Goal: Task Accomplishment & Management: Use online tool/utility

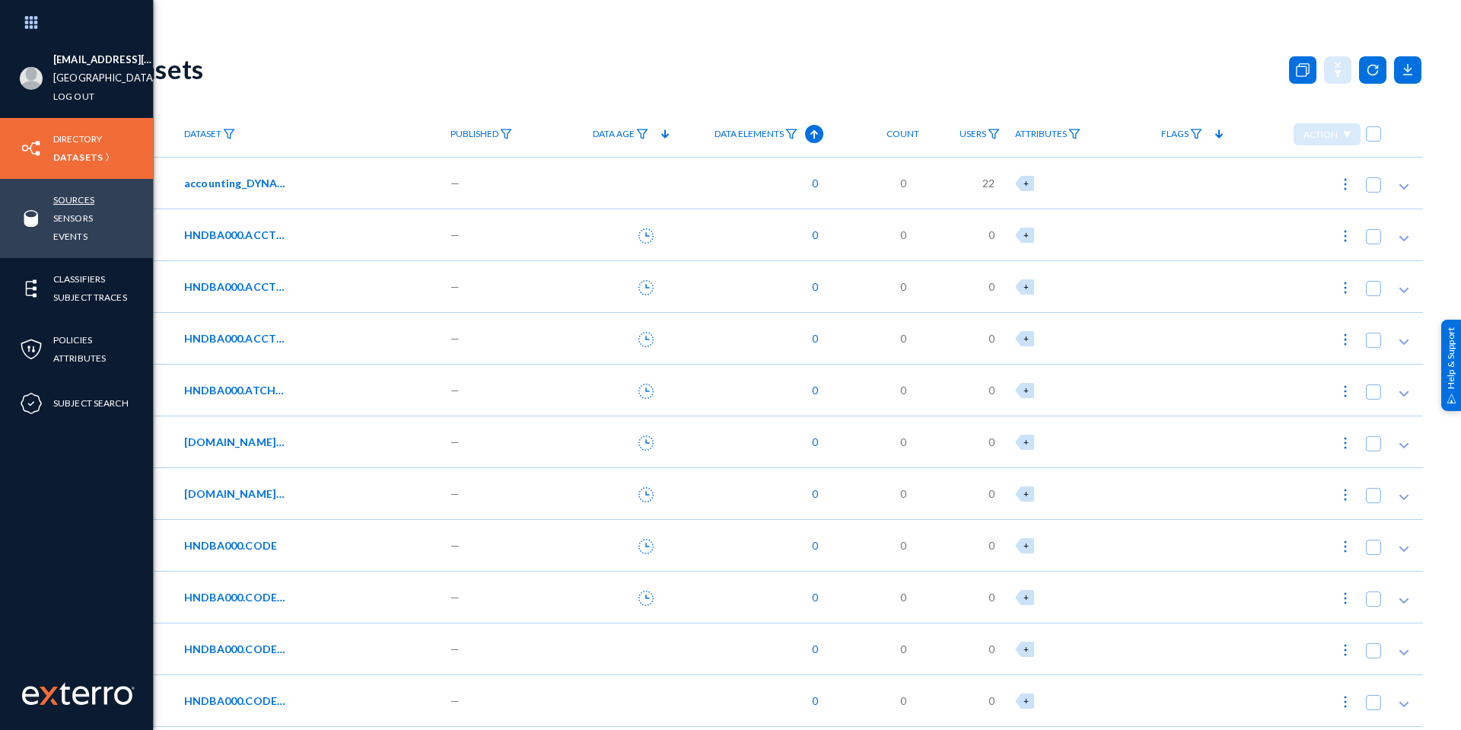
click at [84, 199] on link "Sources" at bounding box center [73, 199] width 41 height 17
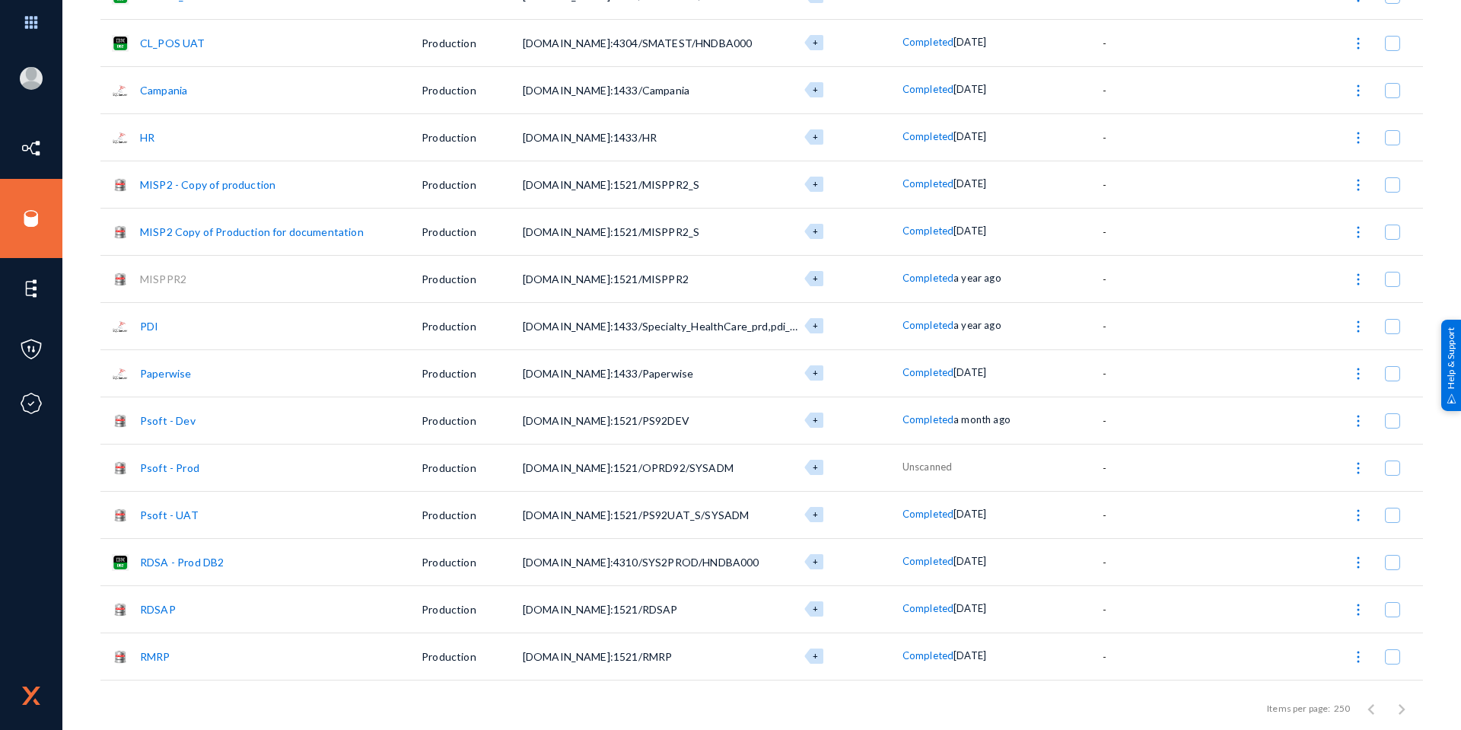
scroll to position [609, 0]
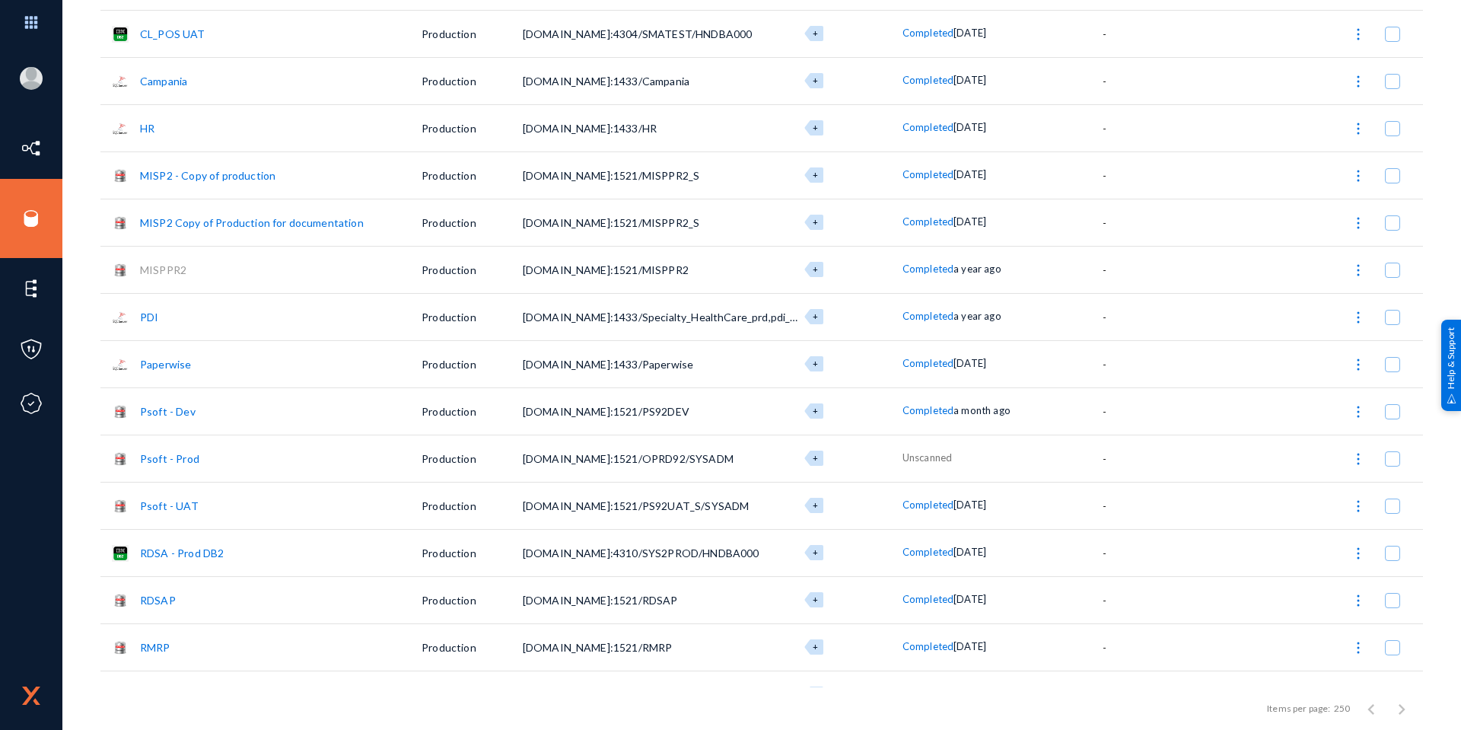
click at [164, 412] on link "Psoft - Dev" at bounding box center [168, 411] width 56 height 13
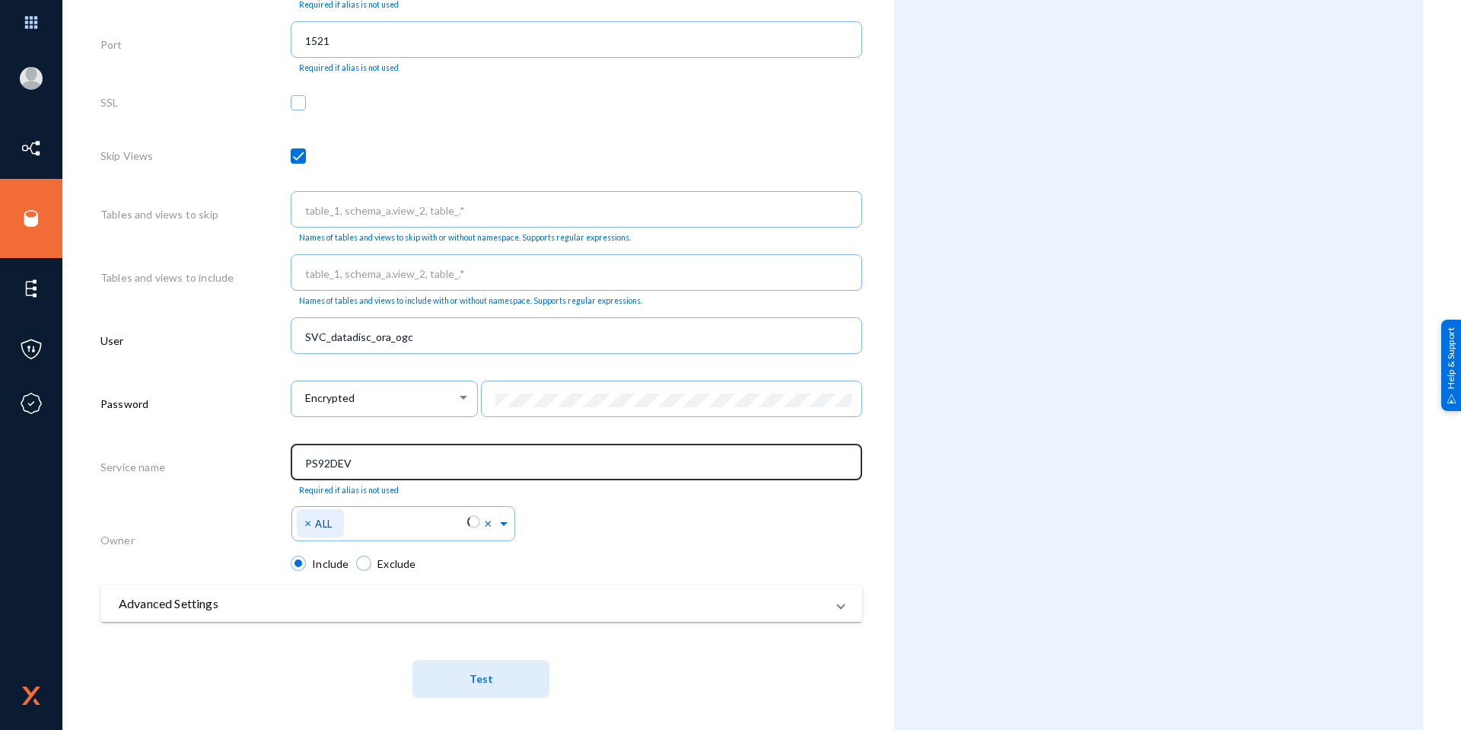
scroll to position [605, 0]
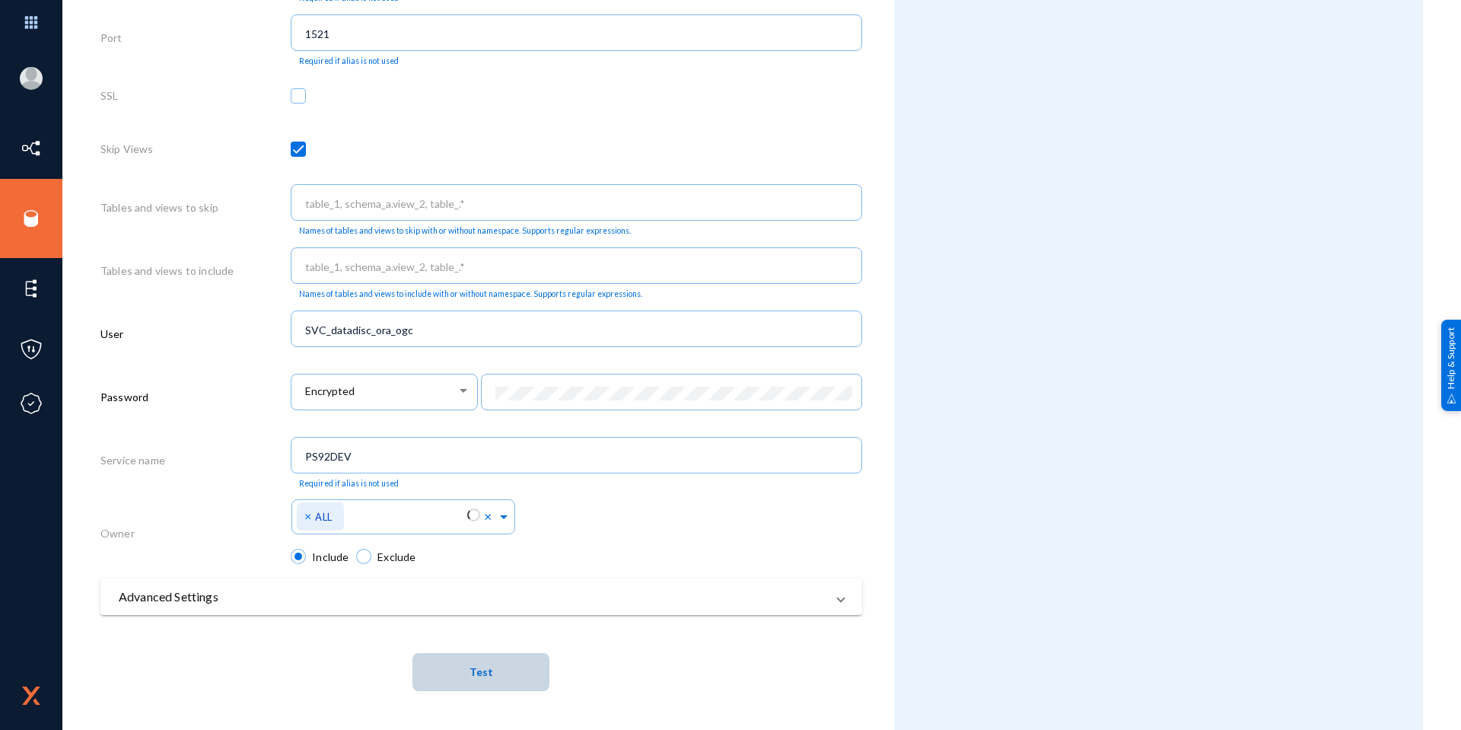
click at [498, 660] on button "Test" at bounding box center [480, 672] width 137 height 38
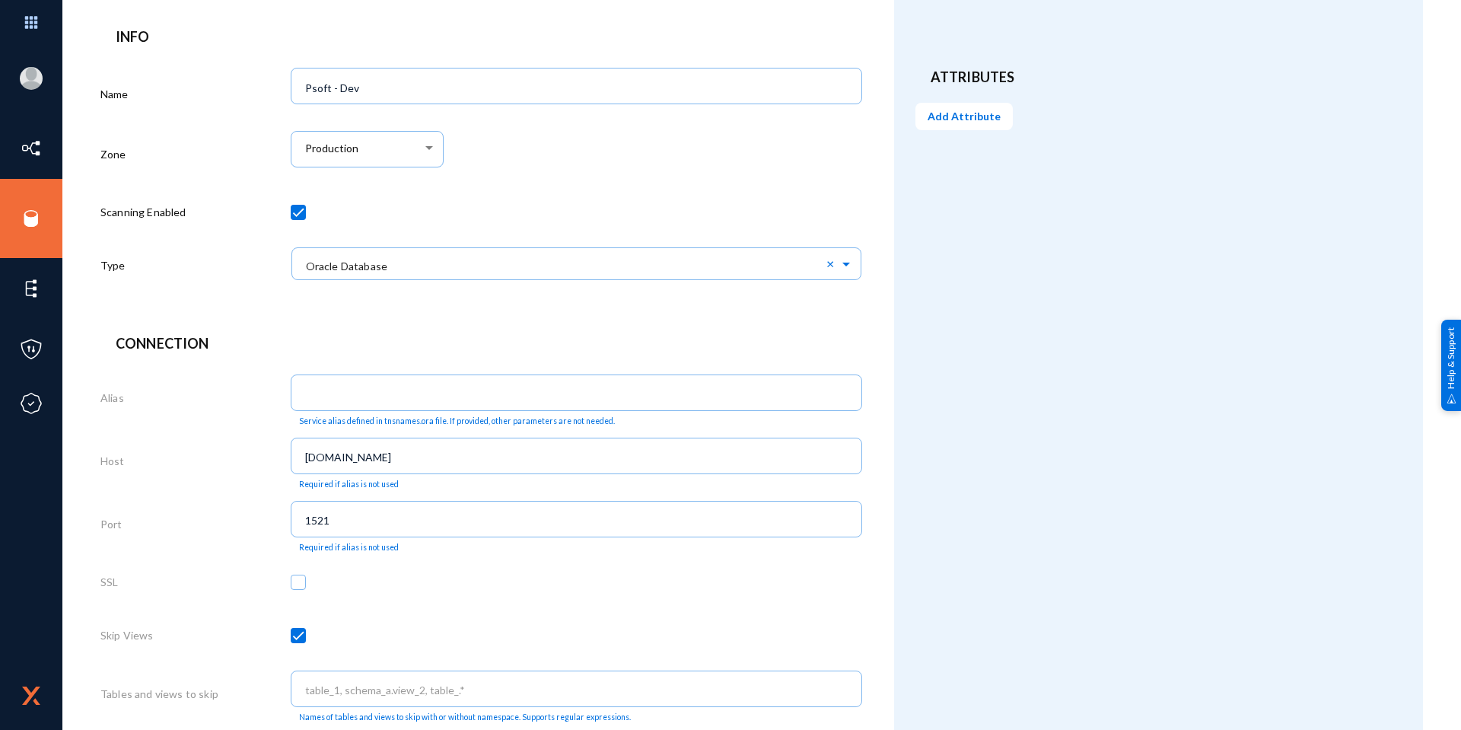
scroll to position [0, 0]
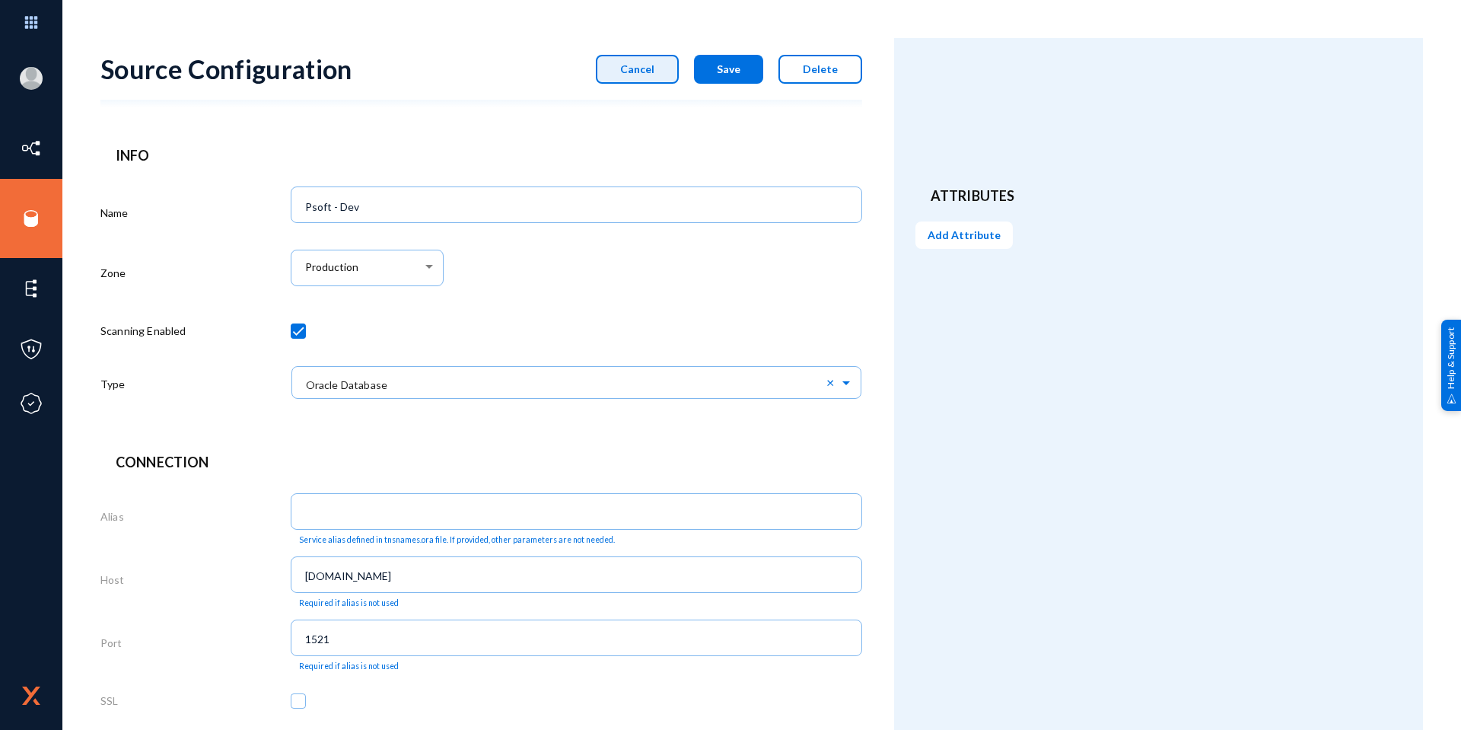
click at [634, 72] on span "Cancel" at bounding box center [637, 68] width 34 height 13
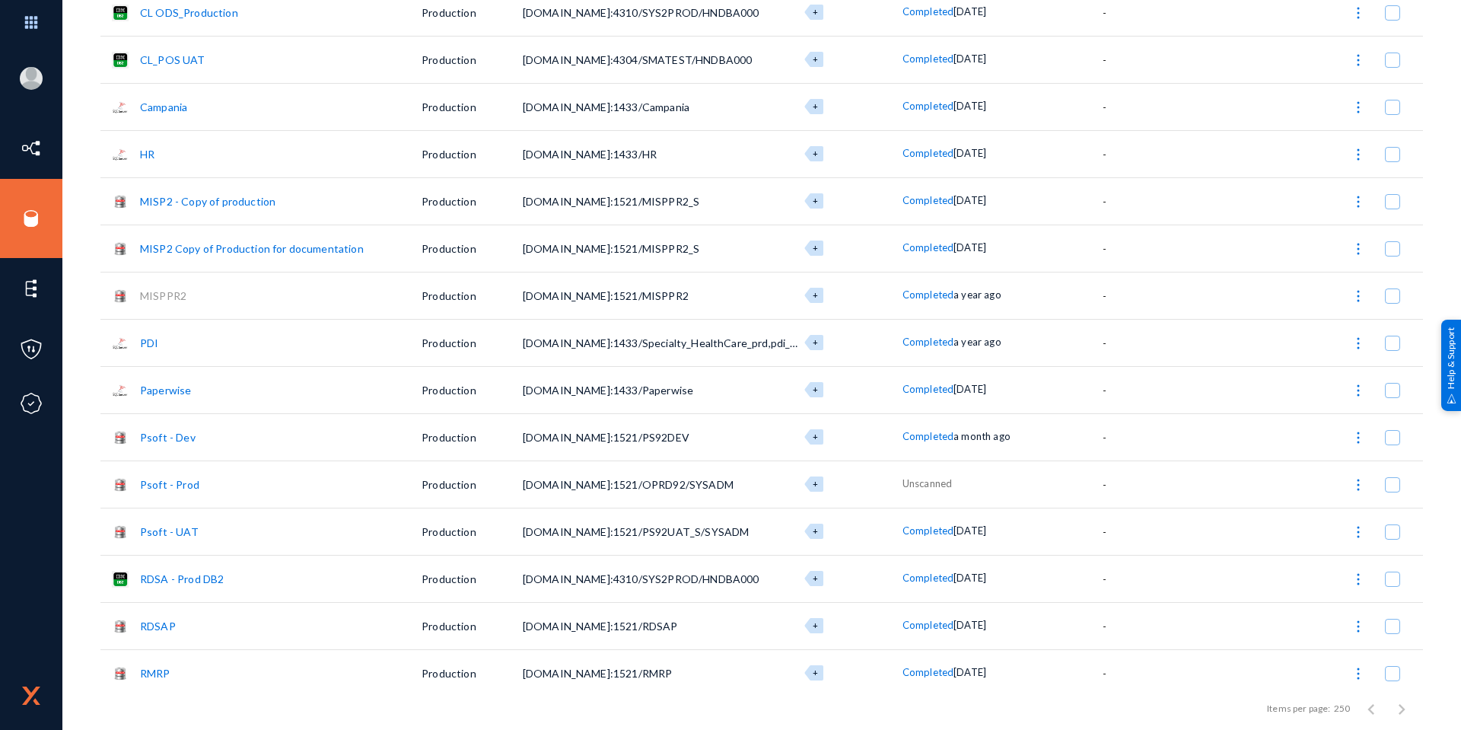
scroll to position [609, 0]
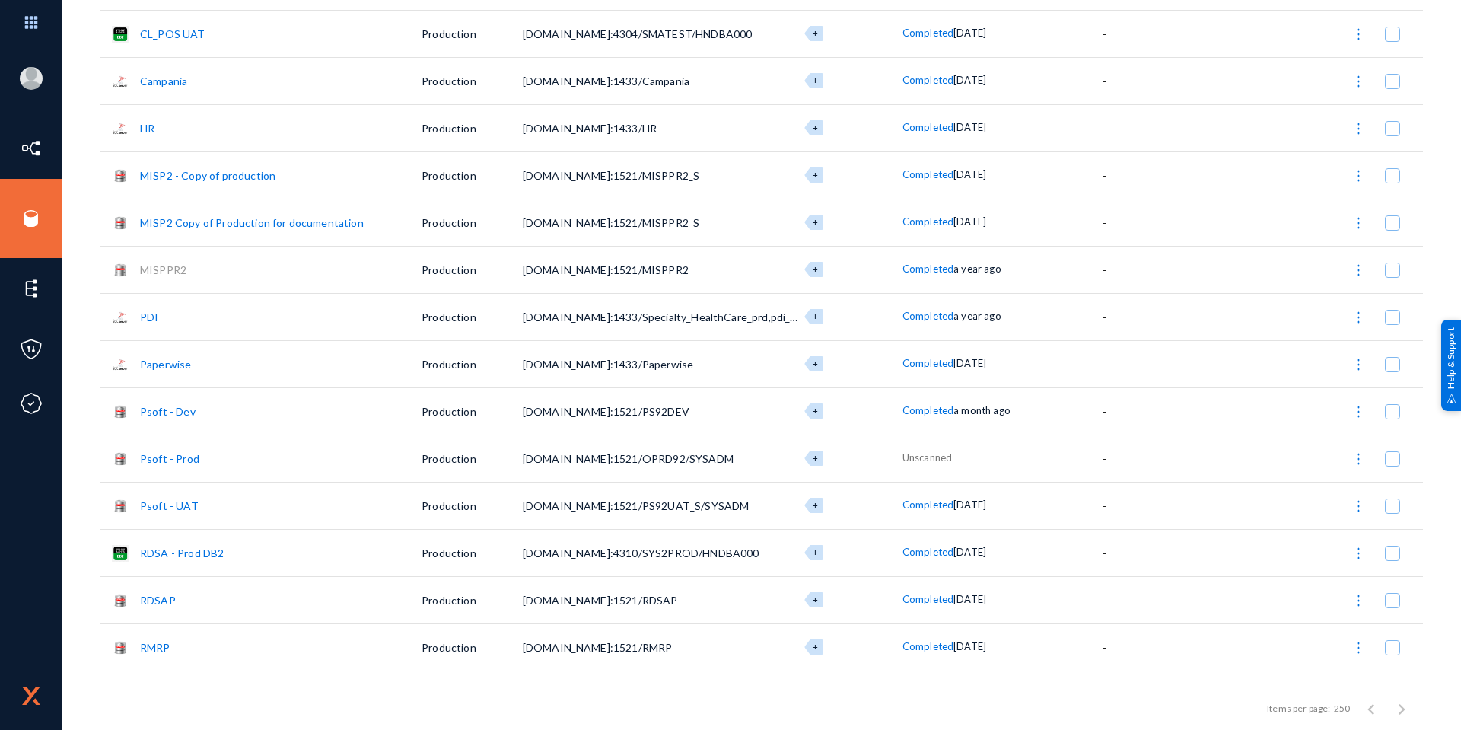
click at [175, 501] on link "Psoft - UAT" at bounding box center [169, 505] width 59 height 13
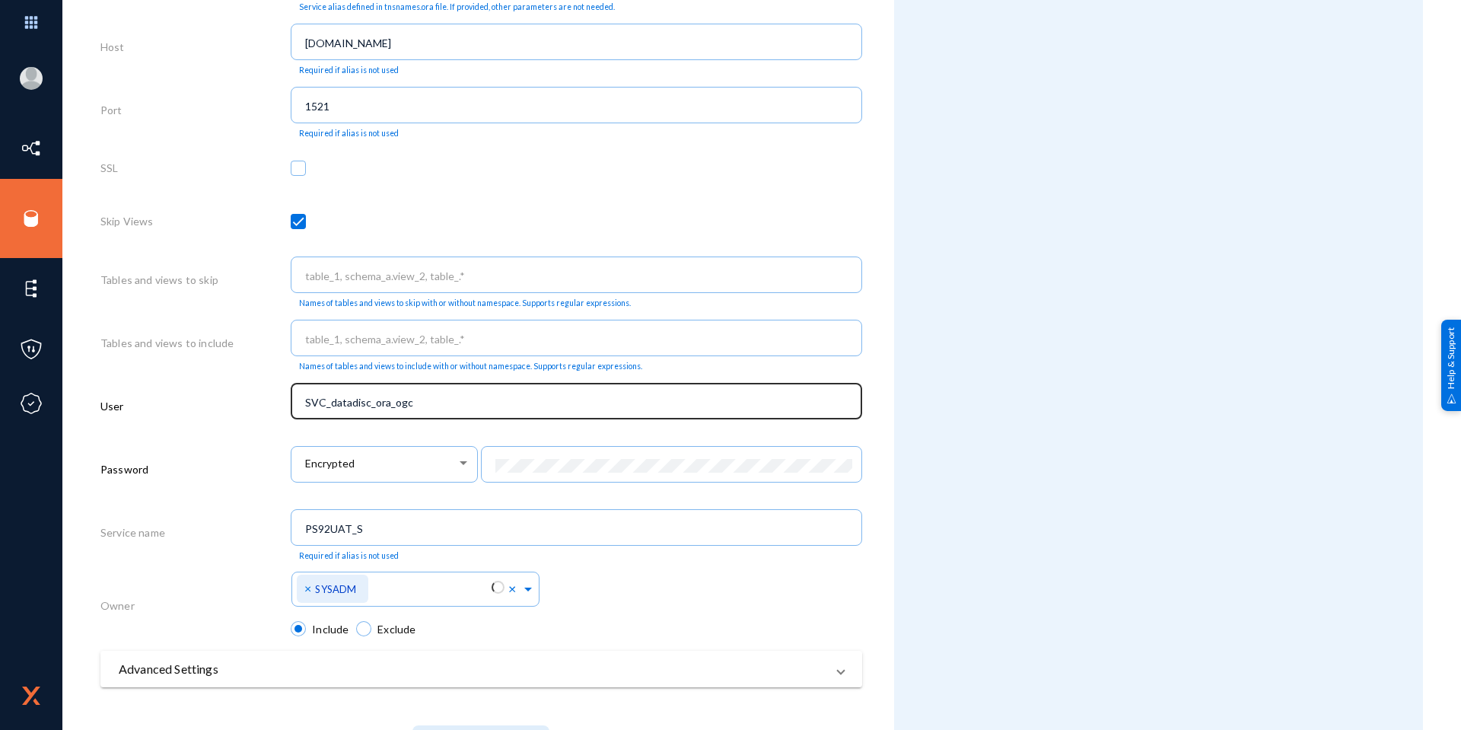
scroll to position [605, 0]
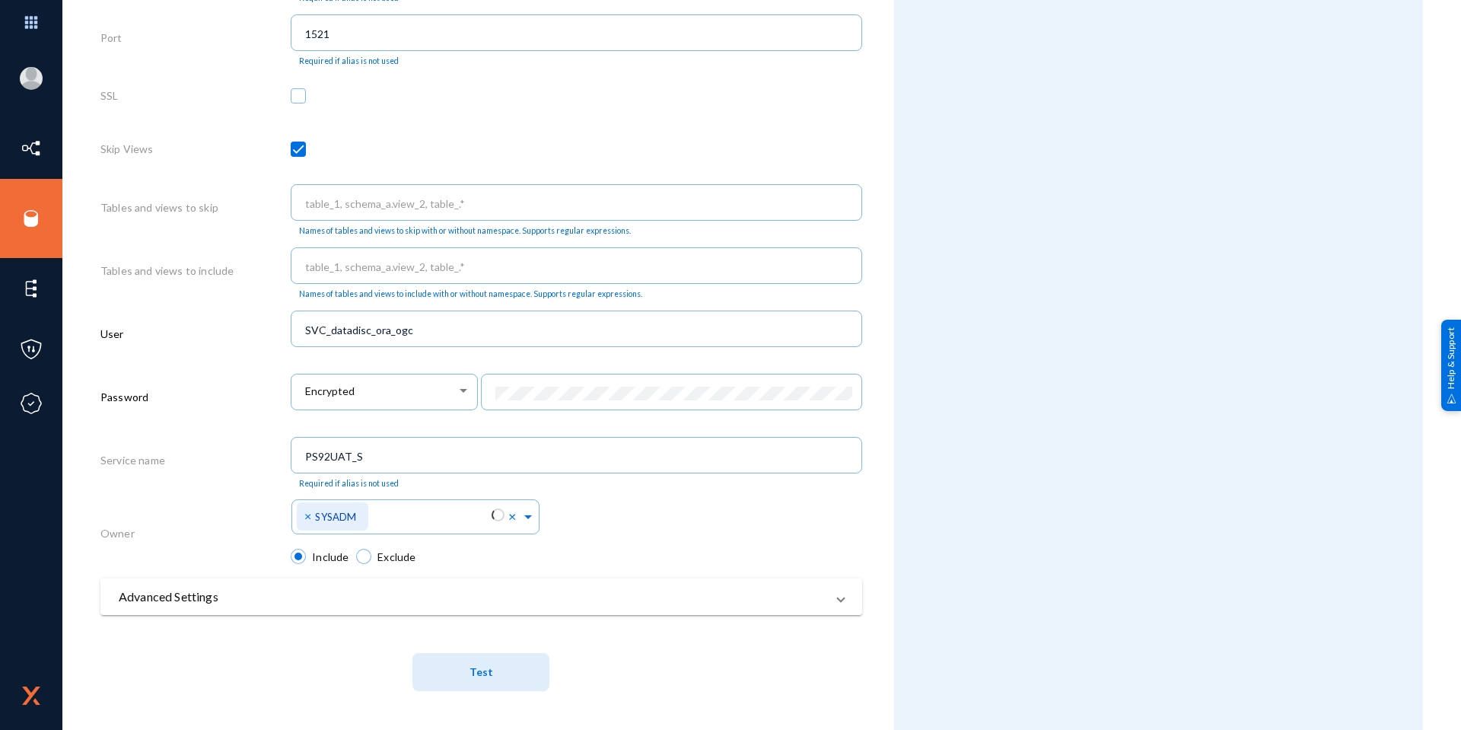
click at [465, 669] on button "Test" at bounding box center [480, 672] width 137 height 38
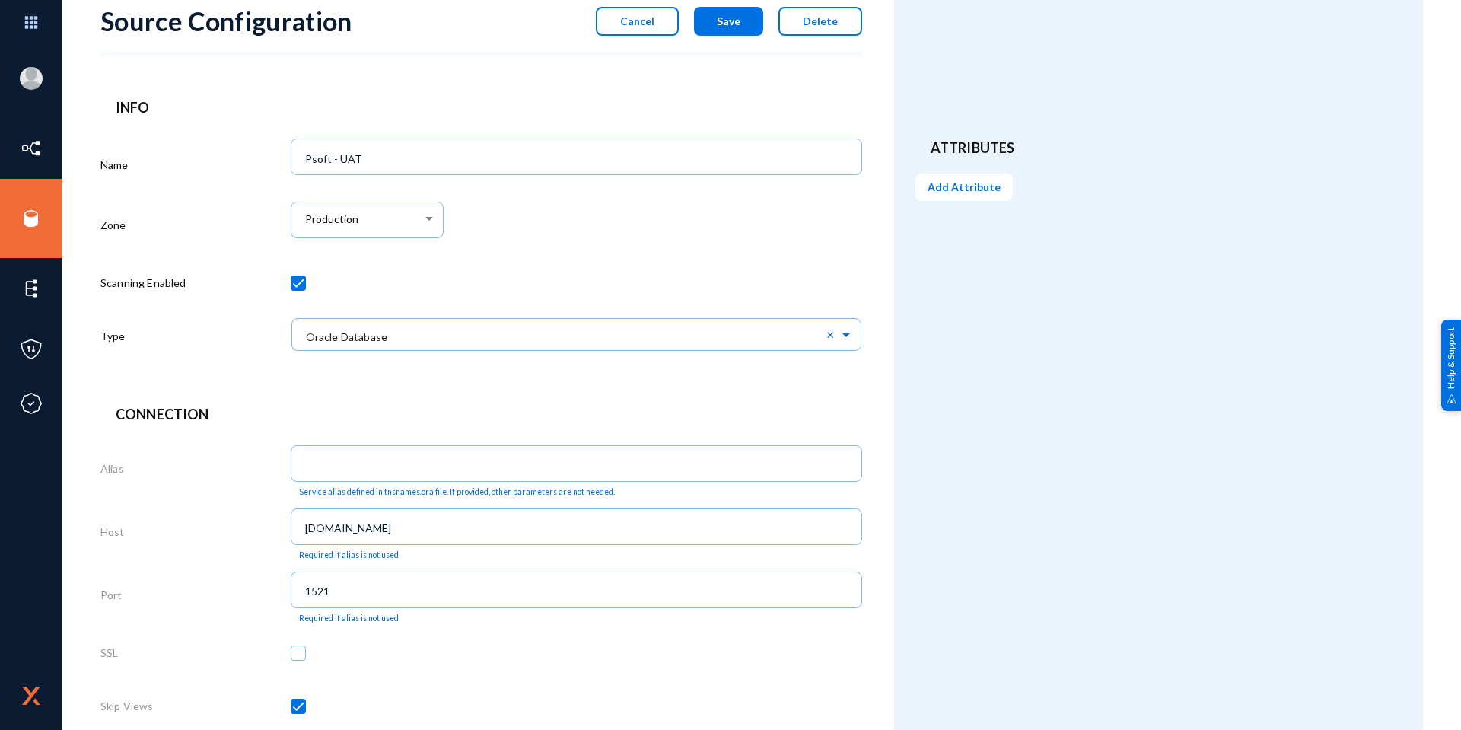
scroll to position [0, 0]
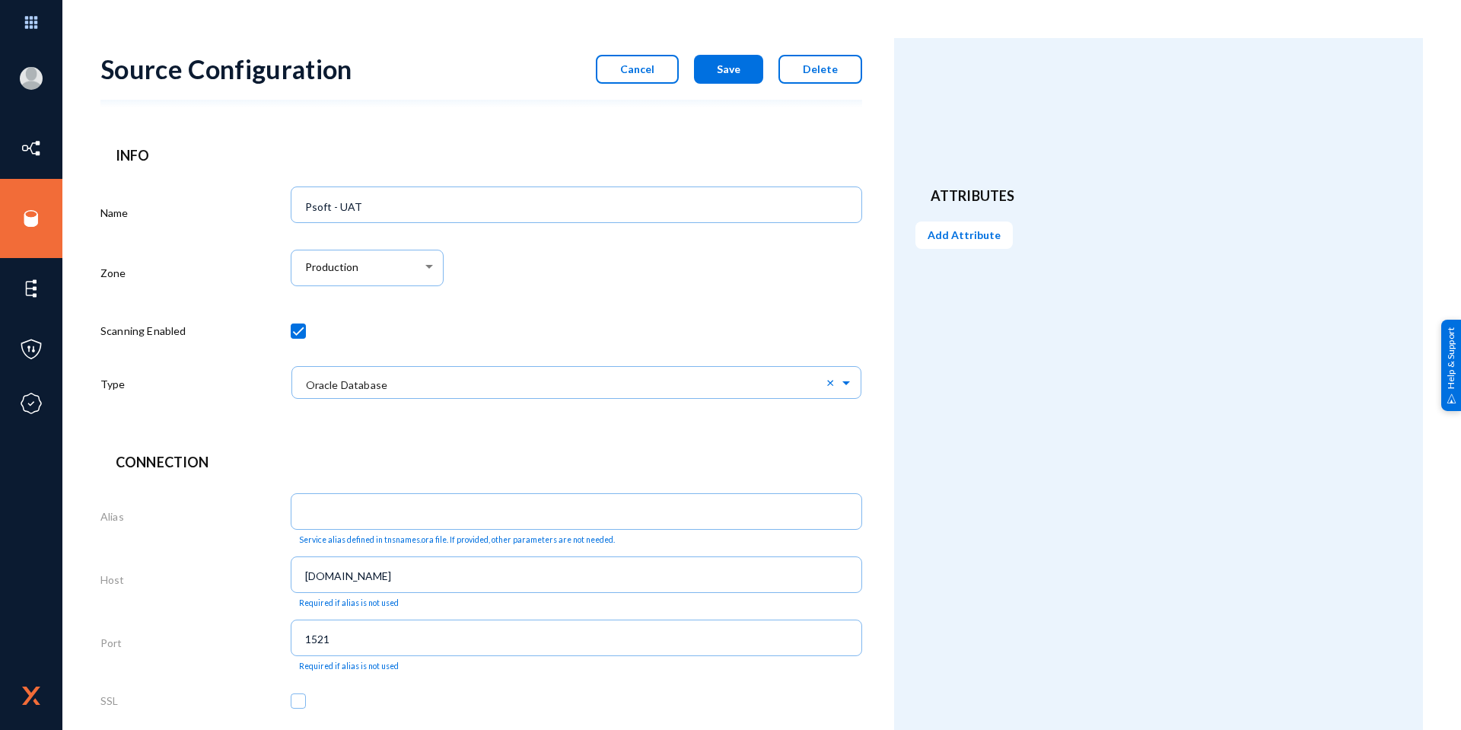
click at [644, 64] on span "Cancel" at bounding box center [637, 68] width 34 height 13
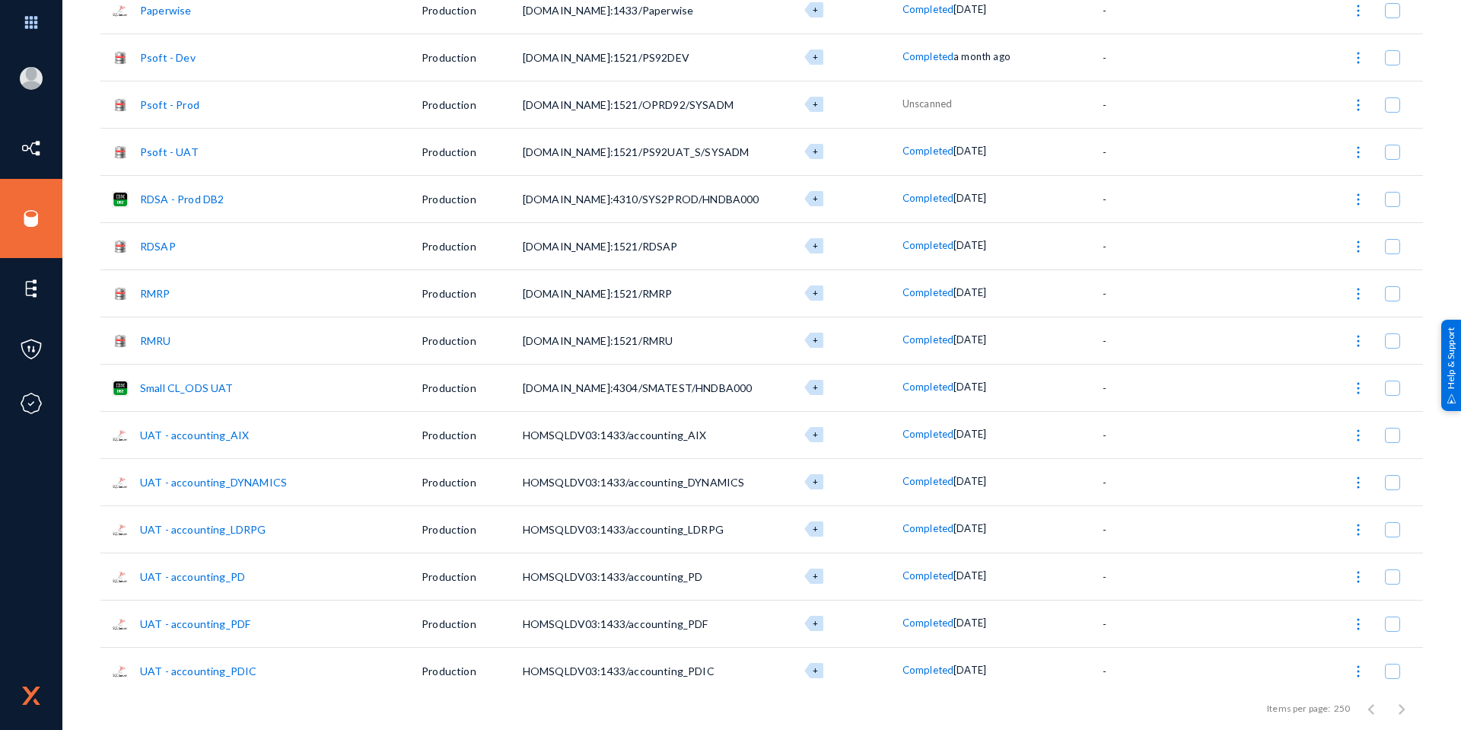
scroll to position [989, 0]
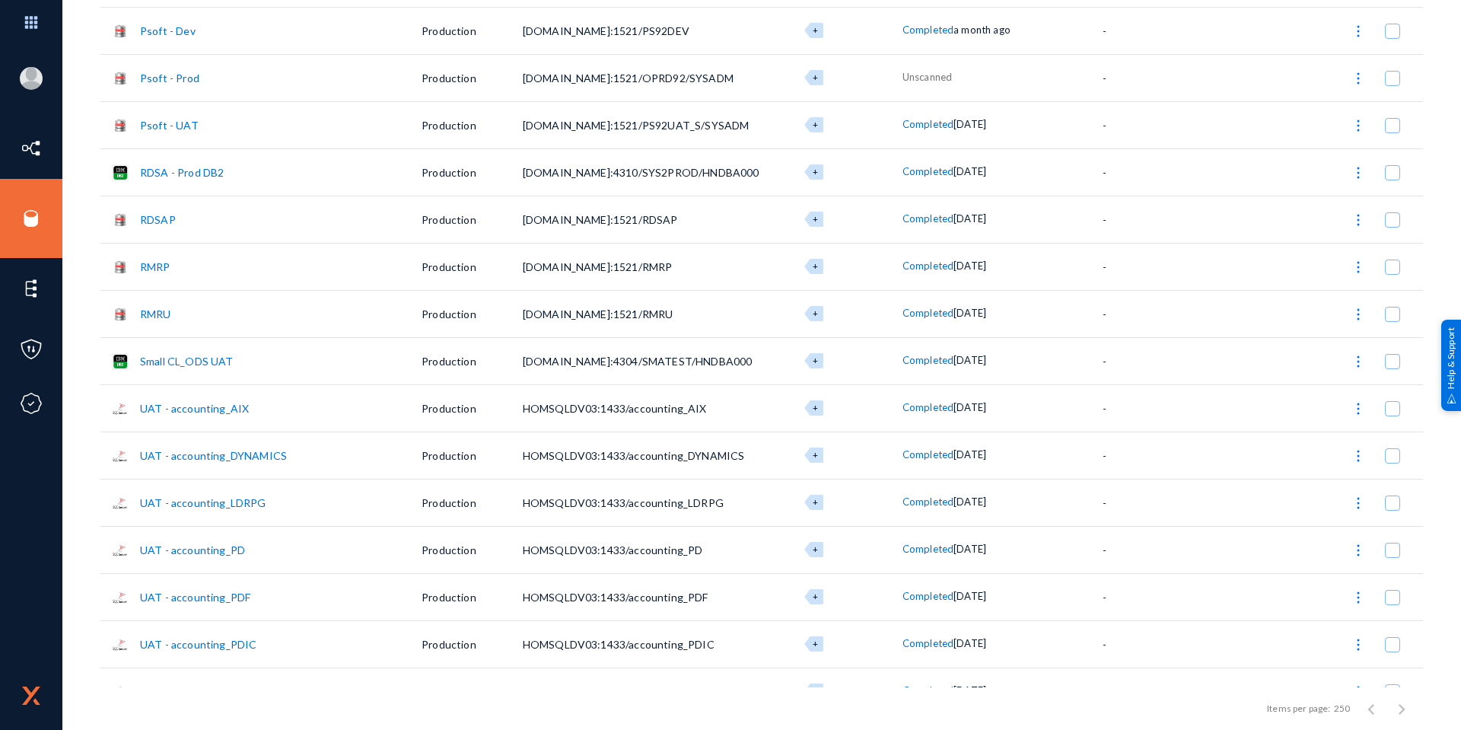
click at [170, 32] on link "Psoft - Dev" at bounding box center [168, 30] width 56 height 13
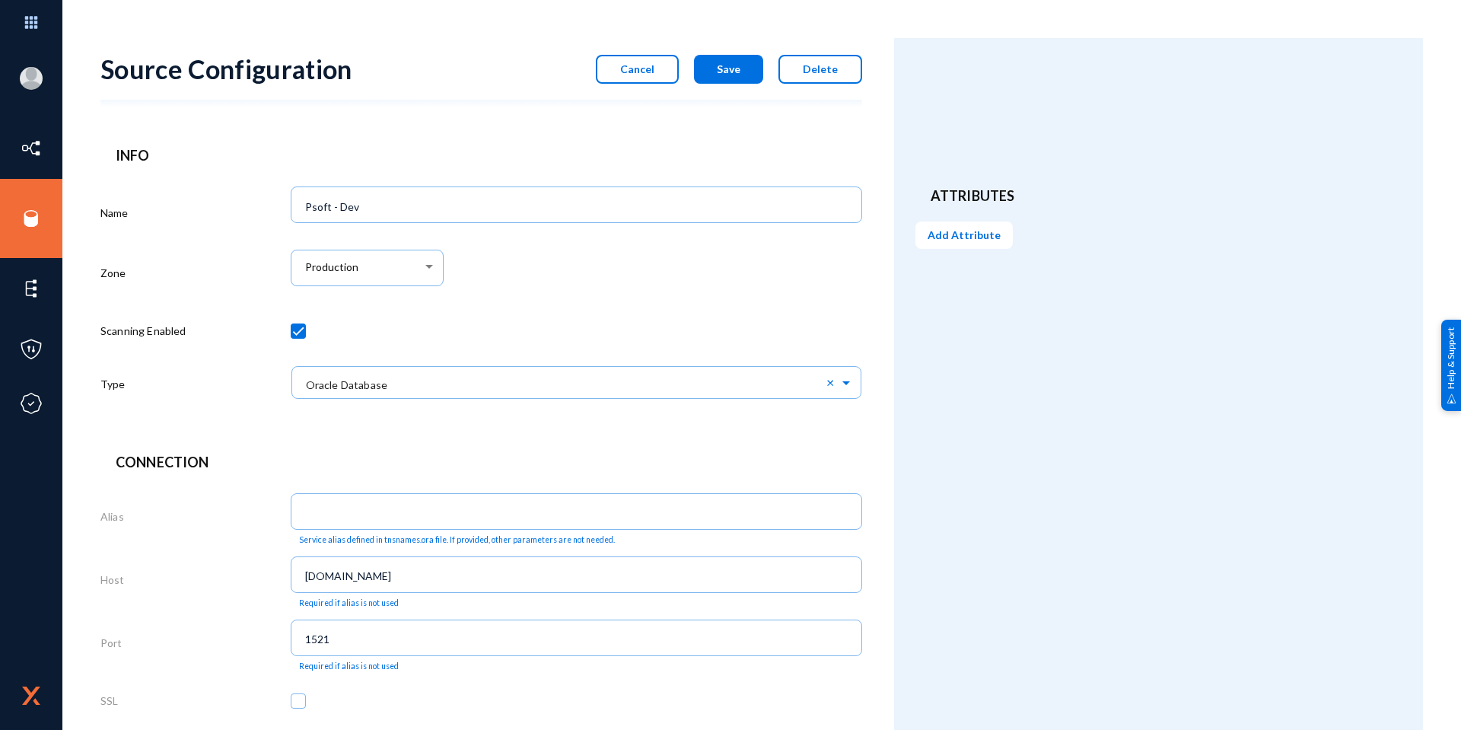
click at [629, 76] on button "Cancel" at bounding box center [637, 69] width 83 height 29
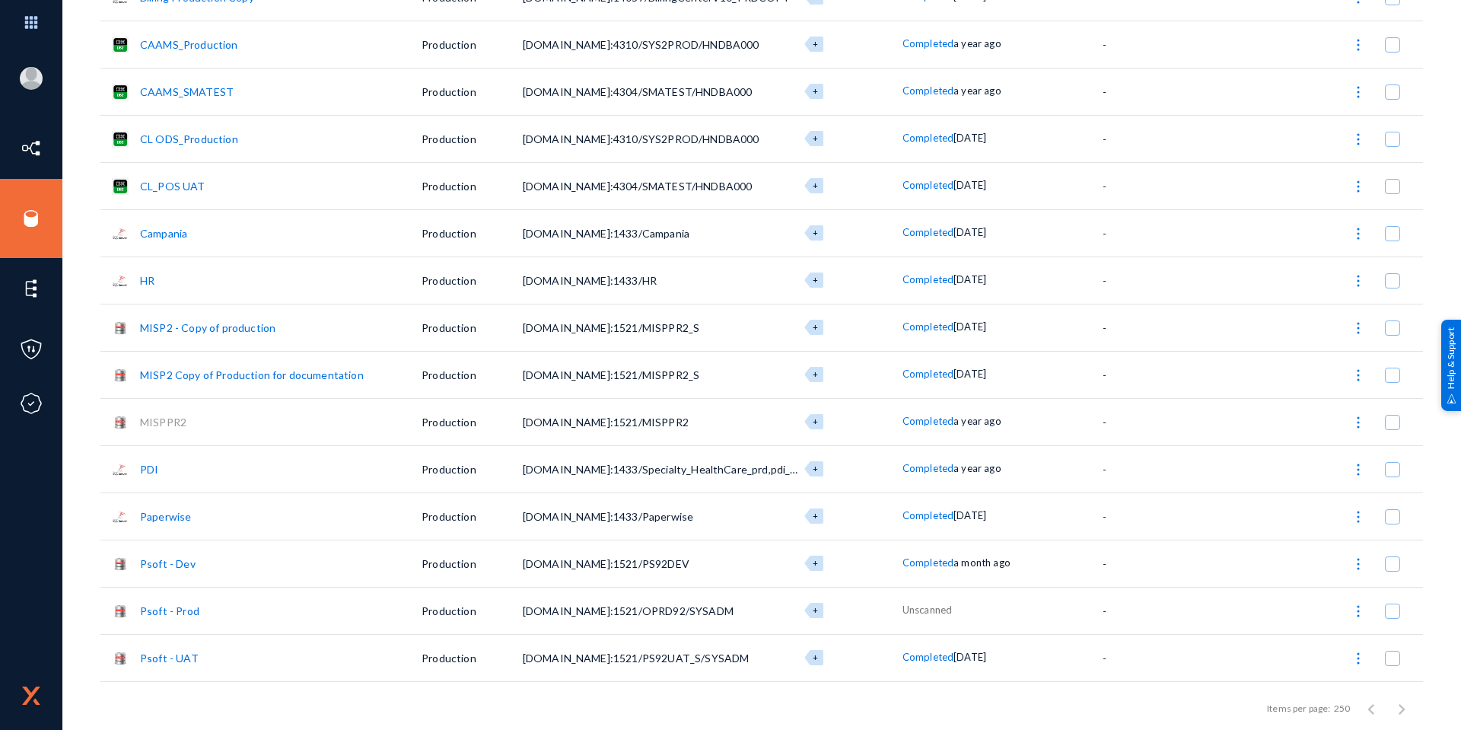
scroll to position [533, 0]
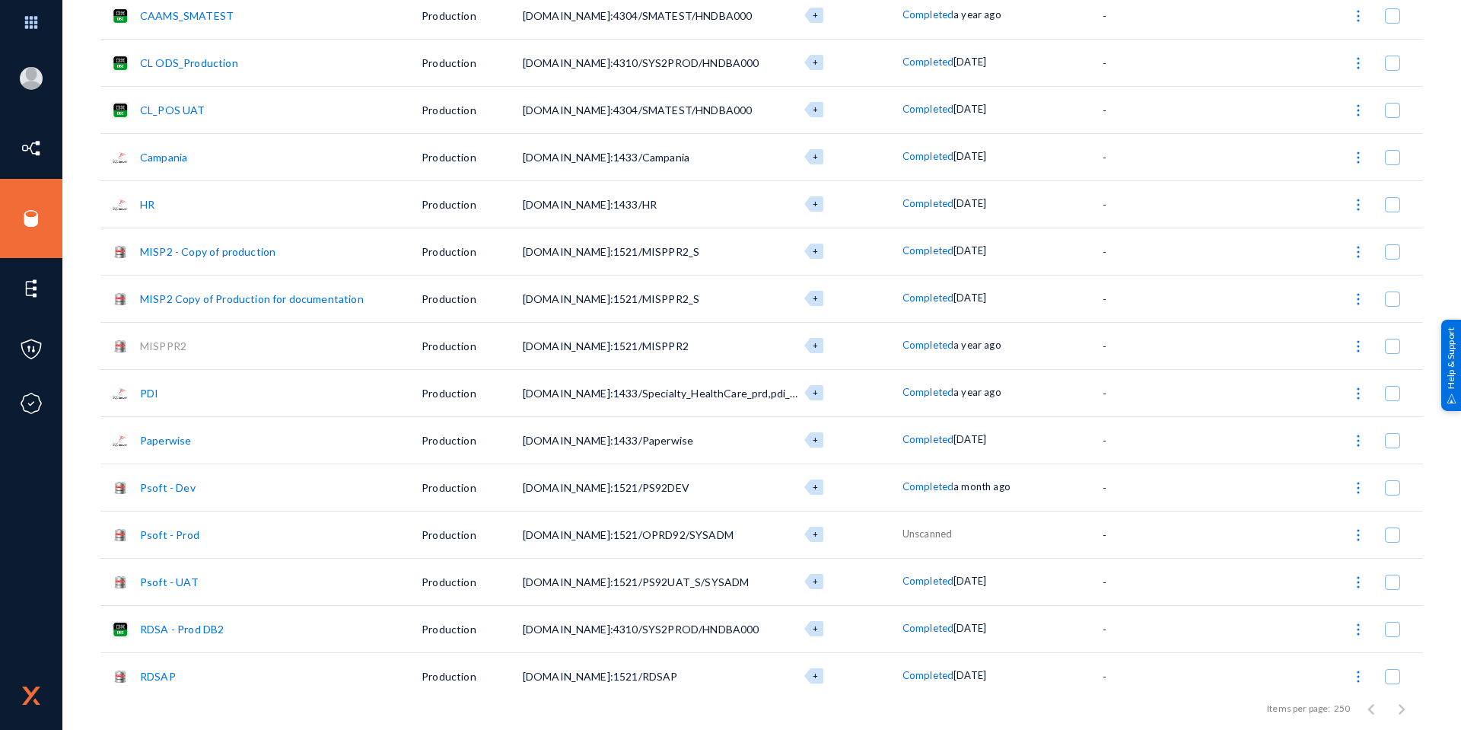
click at [172, 581] on link "Psoft - UAT" at bounding box center [169, 581] width 59 height 13
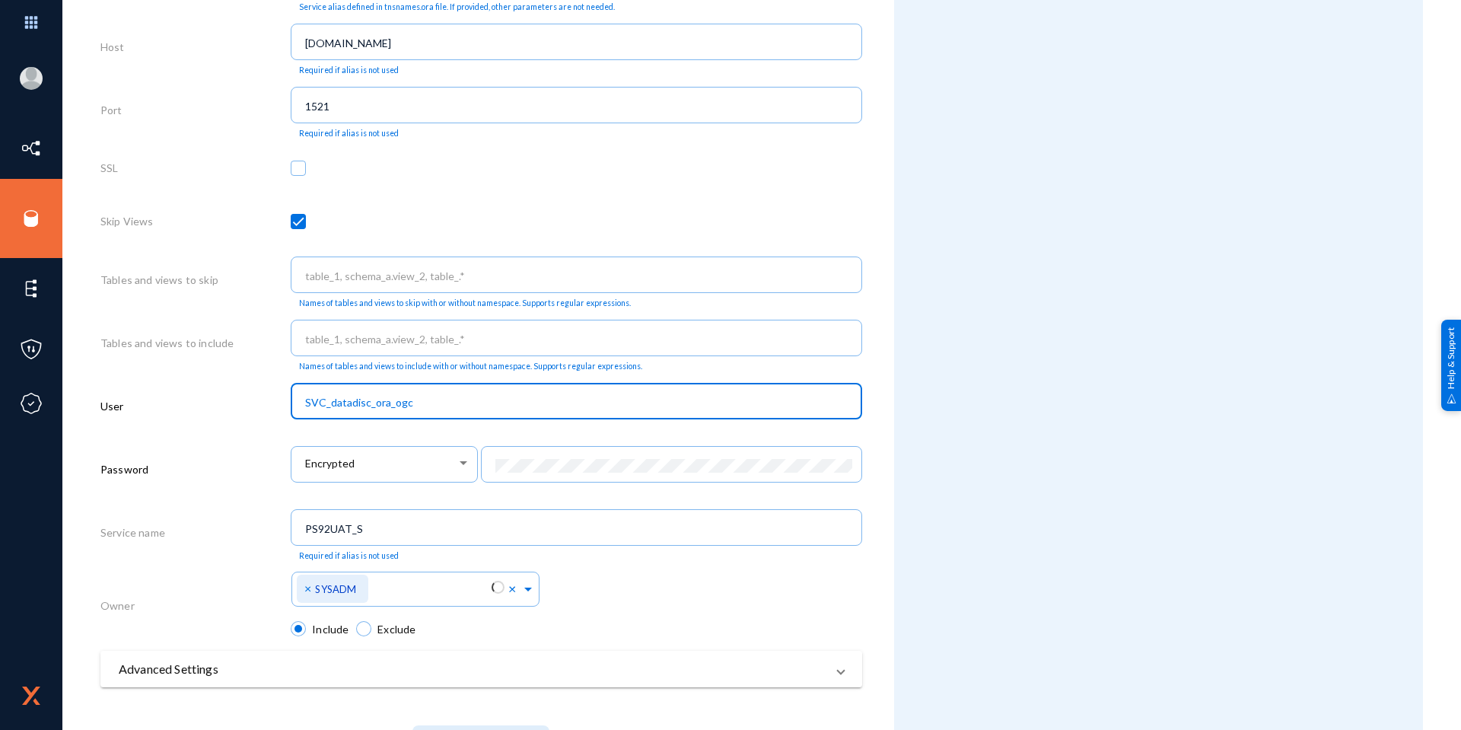
drag, startPoint x: 420, startPoint y: 400, endPoint x: 297, endPoint y: 401, distance: 123.2
click at [297, 401] on div "SVC_datadisc_ora_ogc" at bounding box center [576, 400] width 571 height 40
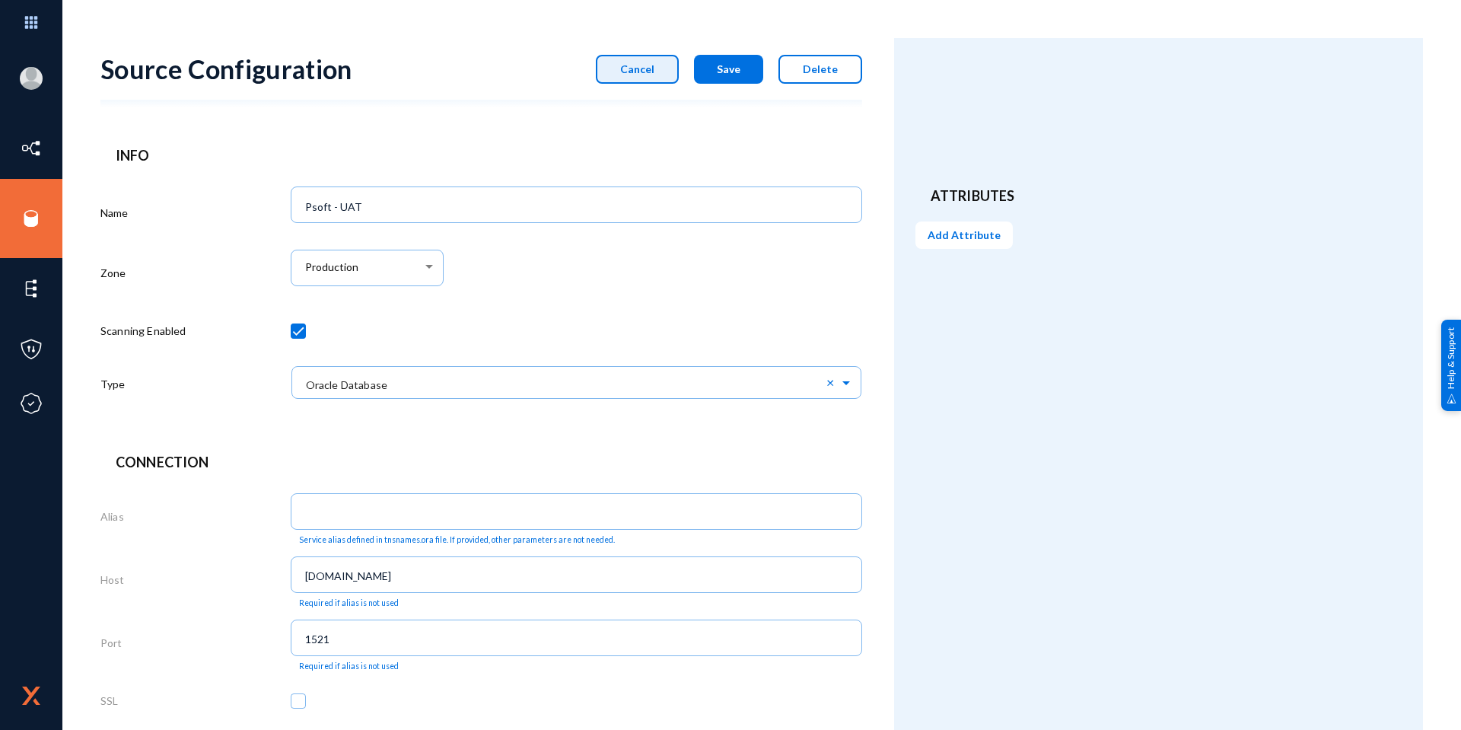
click at [648, 75] on button "Cancel" at bounding box center [637, 69] width 83 height 29
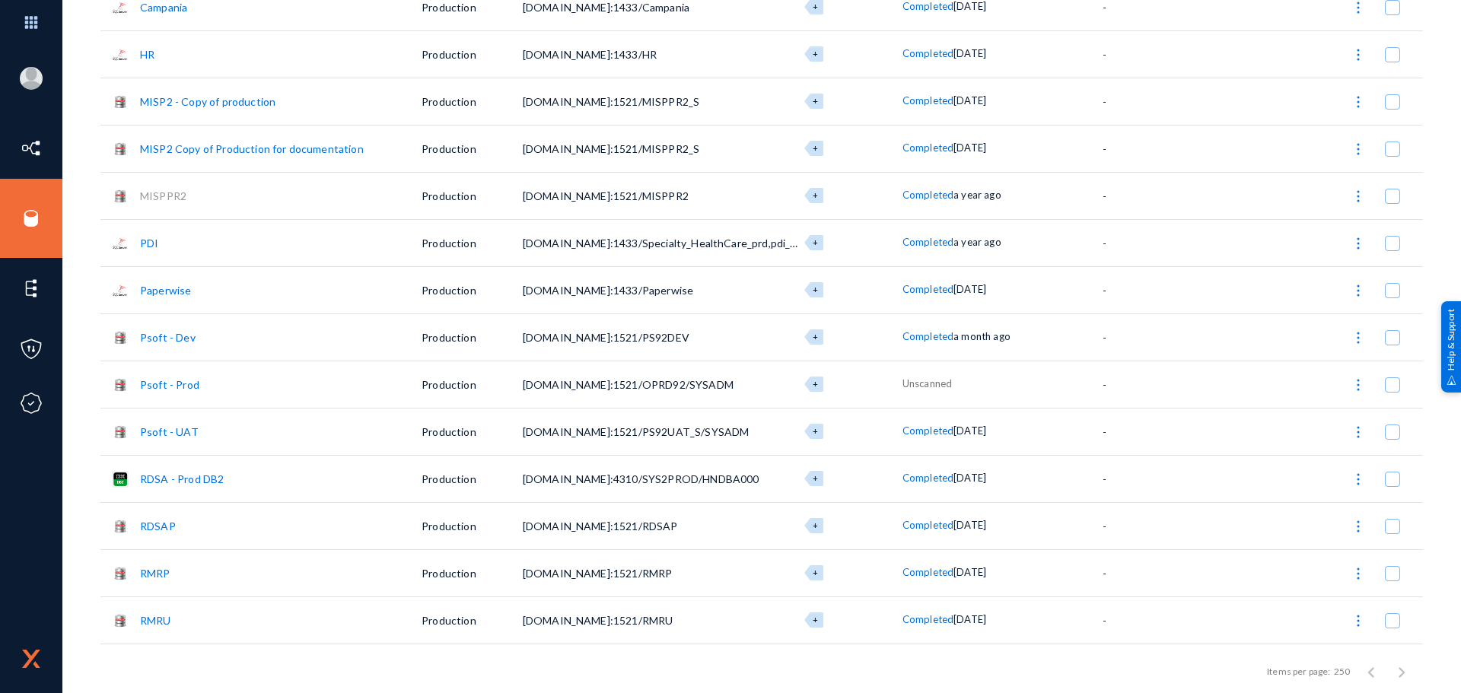
scroll to position [685, 0]
click at [161, 334] on link "Psoft - Dev" at bounding box center [168, 335] width 56 height 13
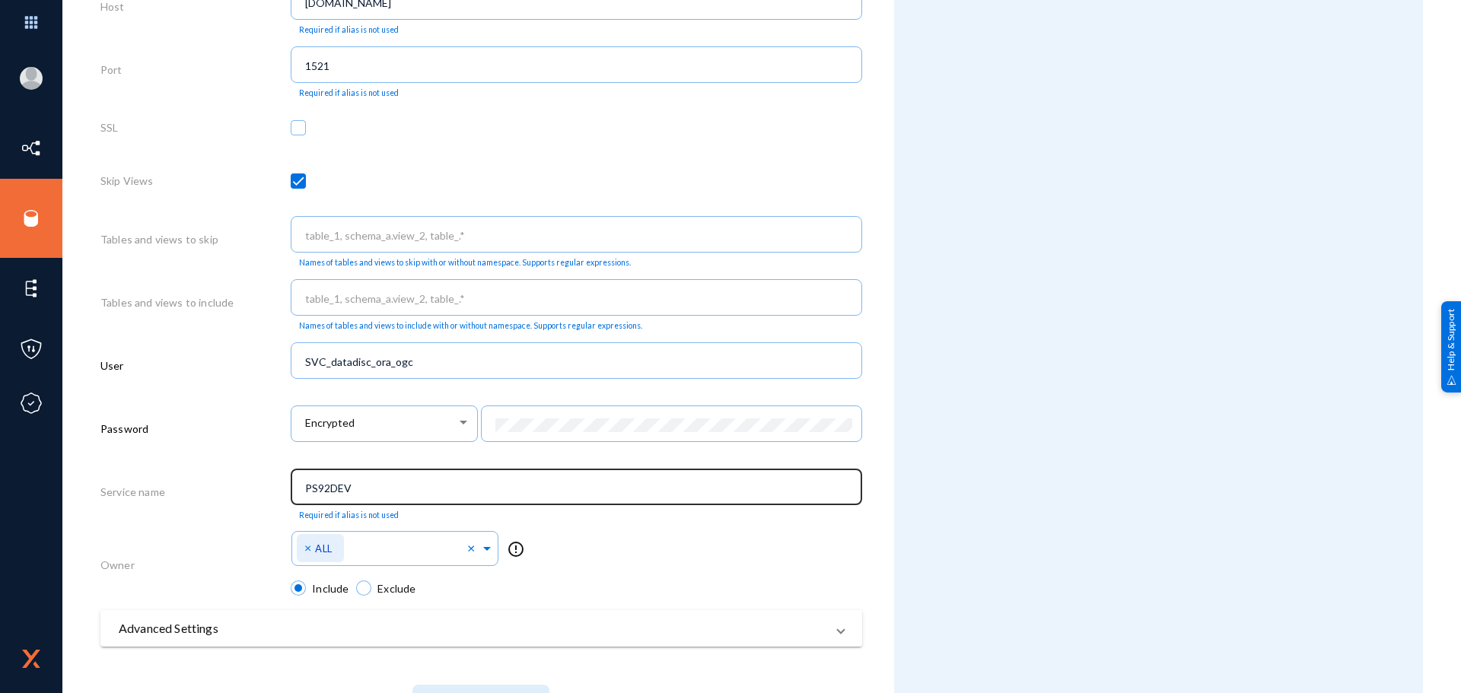
scroll to position [641, 0]
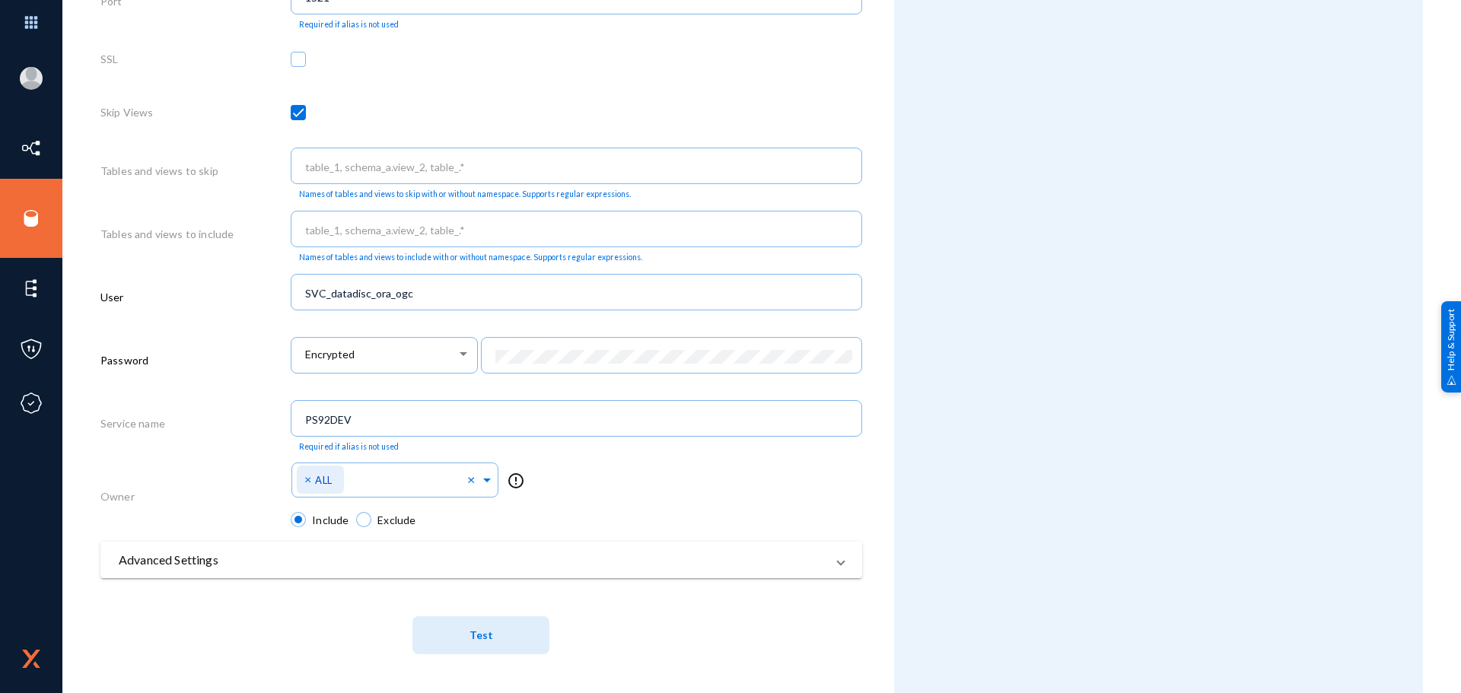
click at [488, 641] on span "Test" at bounding box center [481, 635] width 24 height 13
